Goal: Transaction & Acquisition: Purchase product/service

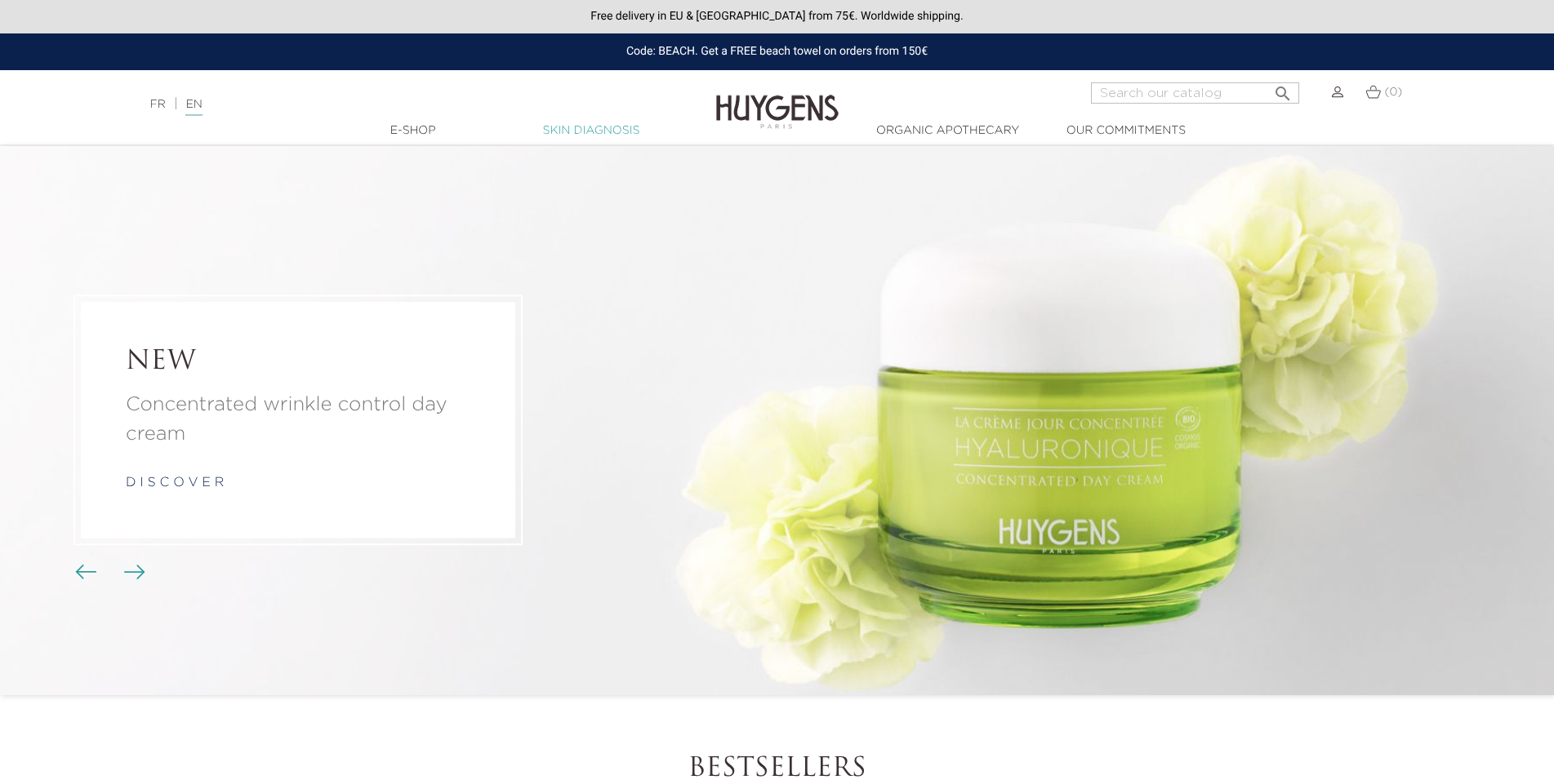
click at [602, 133] on link "Skin Diagnosis" at bounding box center [591, 131] width 163 height 17
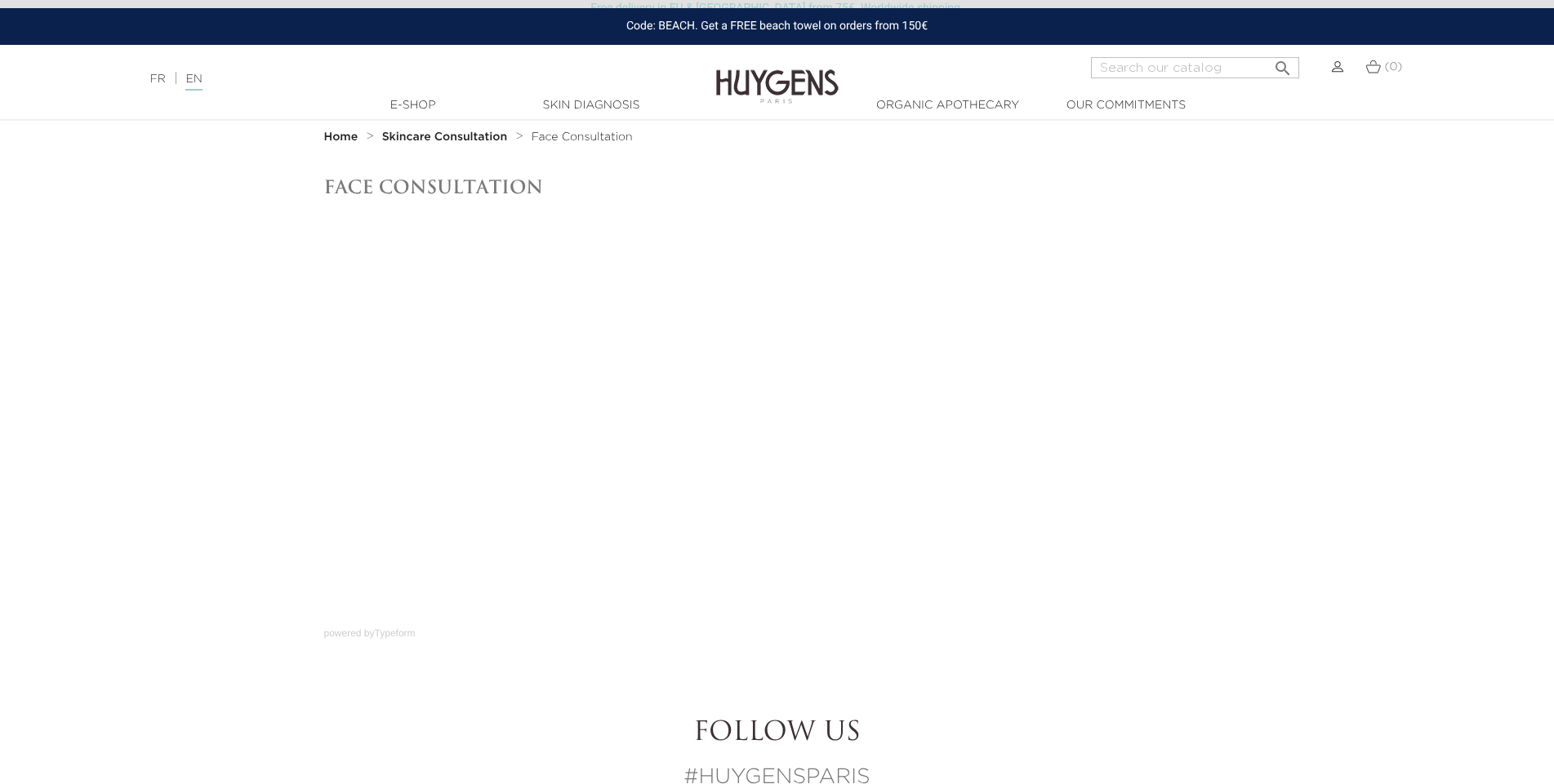
scroll to position [5, 0]
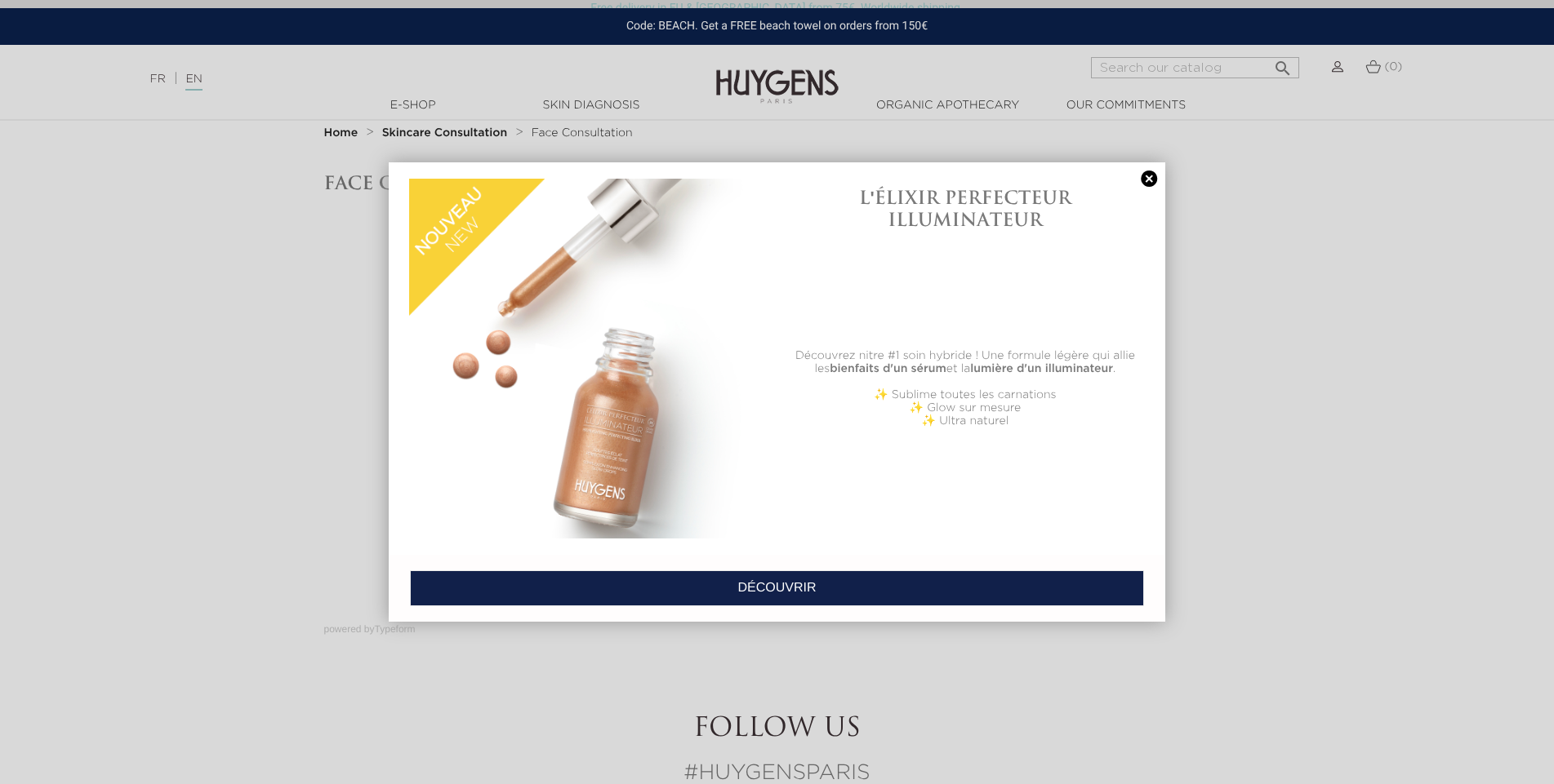
click at [1146, 178] on link at bounding box center [1149, 179] width 23 height 17
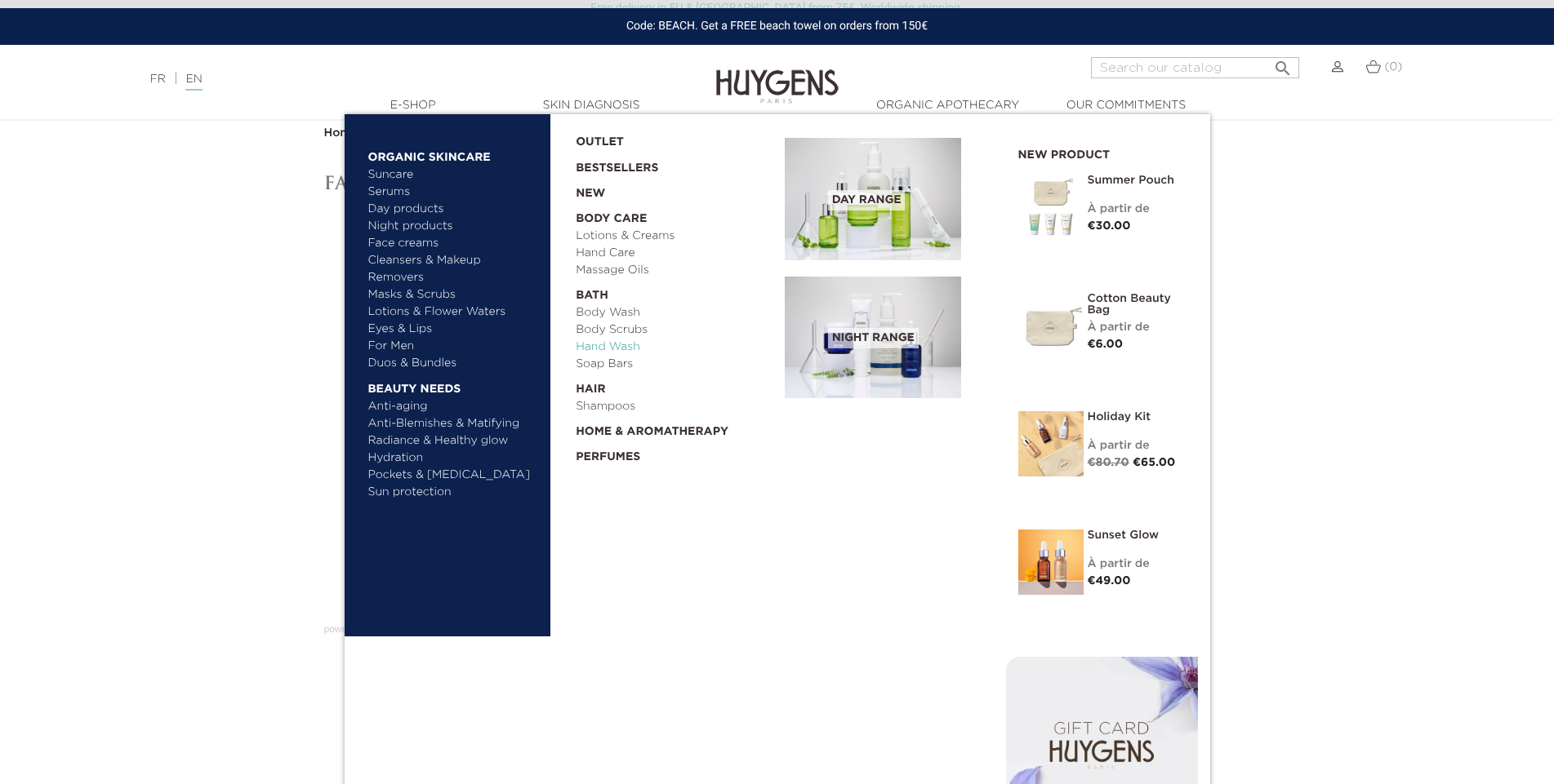
click at [606, 343] on link "Hand Wash" at bounding box center [675, 347] width 198 height 17
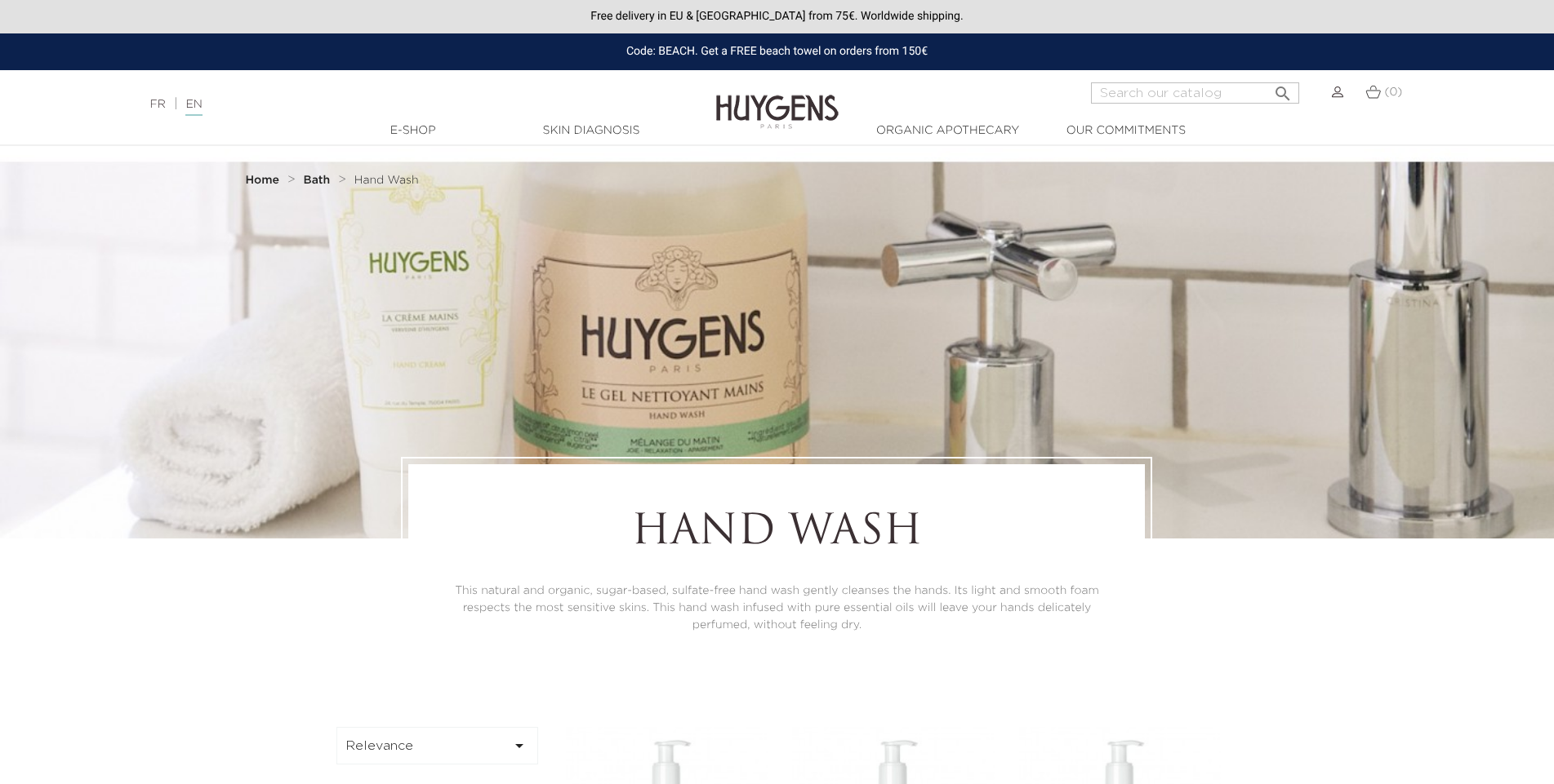
click at [793, 97] on img at bounding box center [777, 100] width 123 height 63
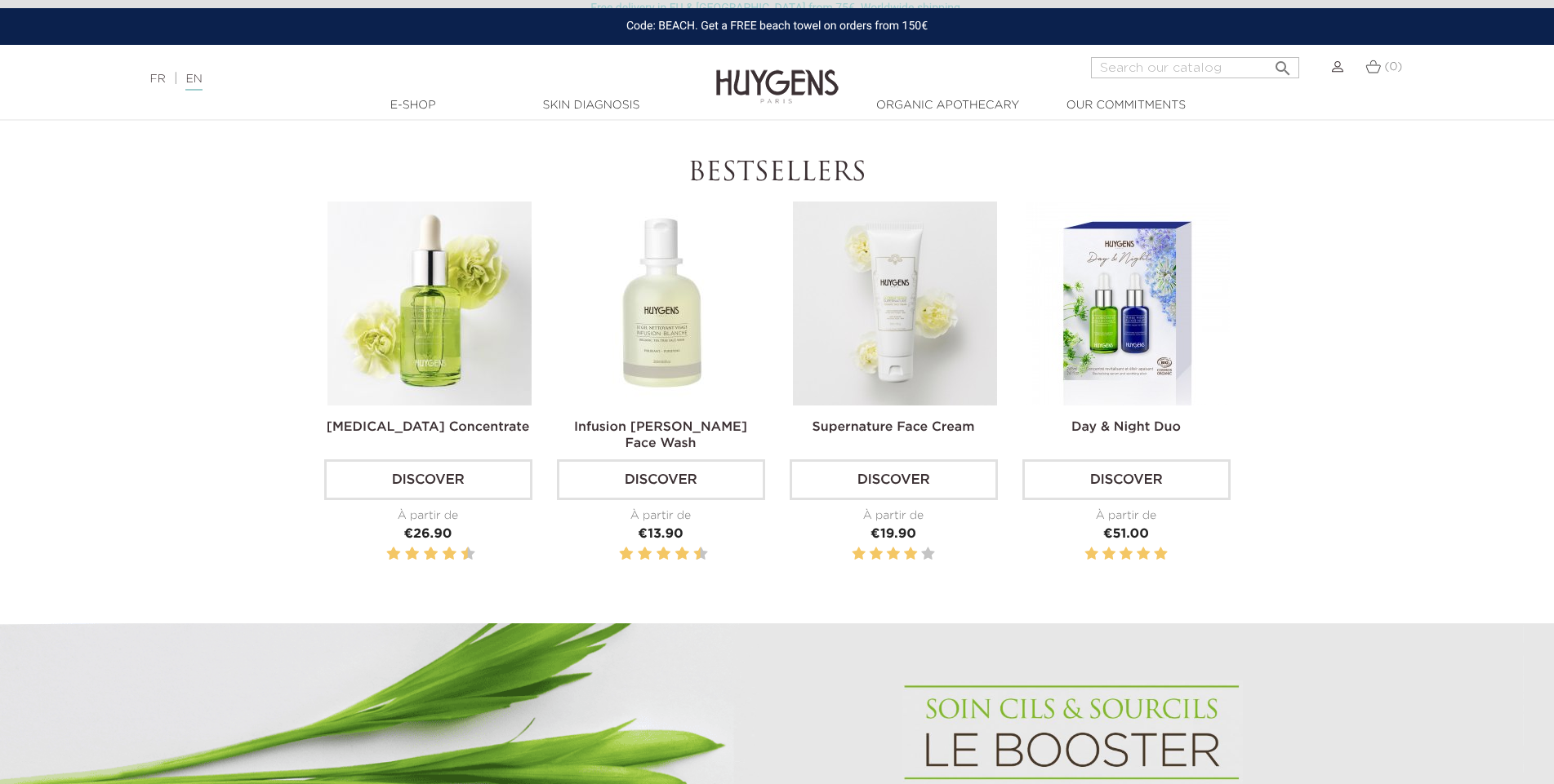
scroll to position [575, 0]
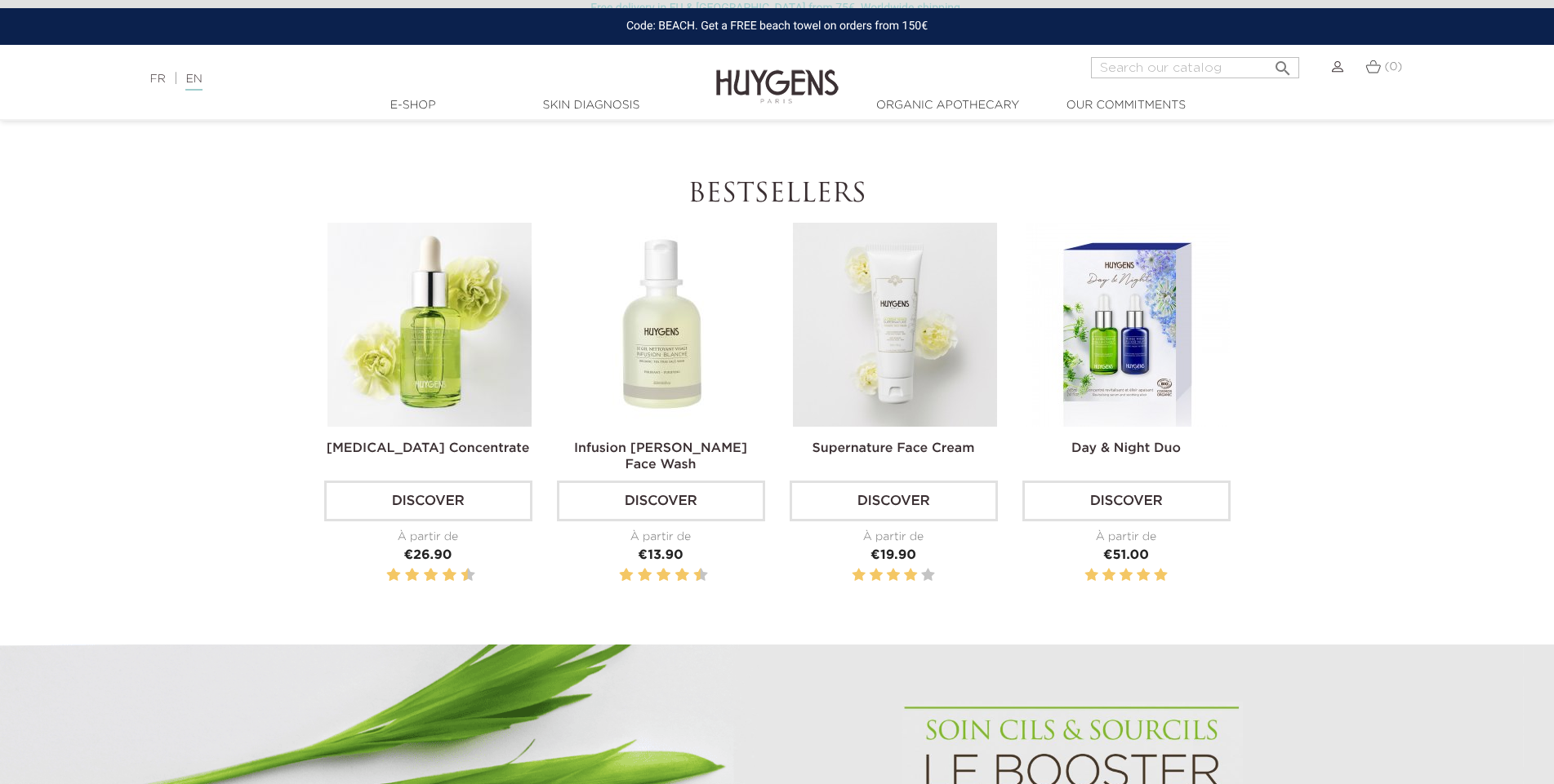
click at [53, 425] on section "Bestsellers Hyaluronic Acid Concentrate Discover À partir de Price €26.90" at bounding box center [777, 412] width 1554 height 465
